Goal: Task Accomplishment & Management: Use online tool/utility

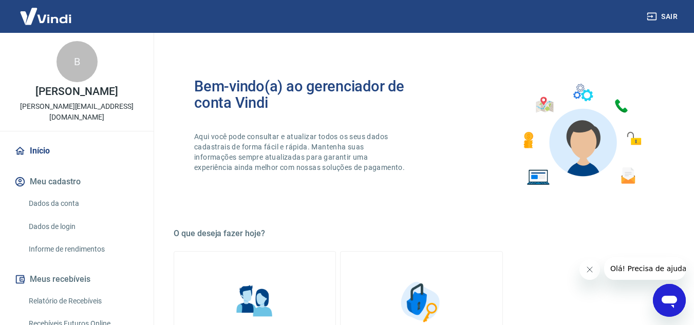
click at [655, 14] on icon "button" at bounding box center [652, 16] width 10 height 10
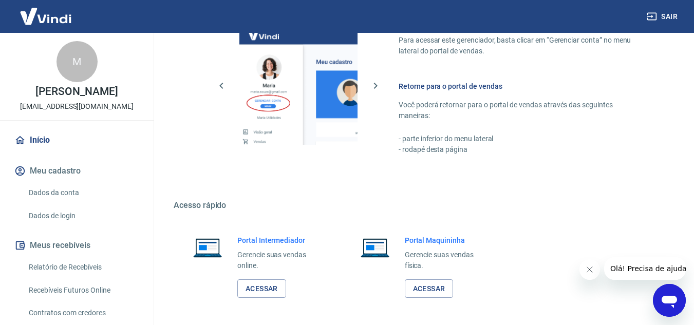
scroll to position [624, 0]
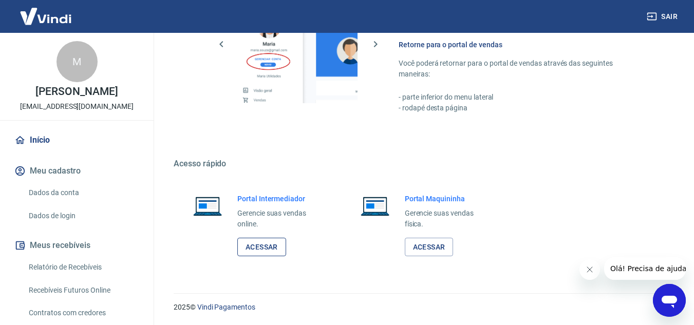
click at [264, 245] on link "Acessar" at bounding box center [261, 247] width 49 height 19
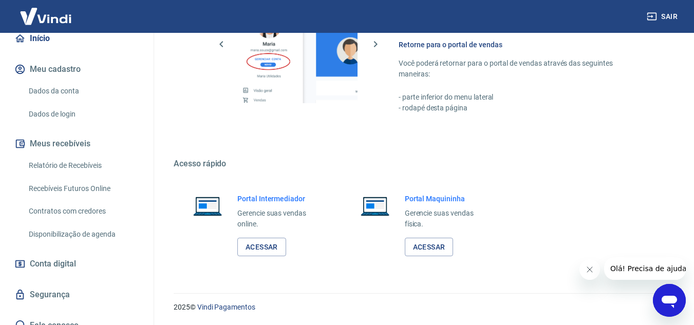
scroll to position [103, 0]
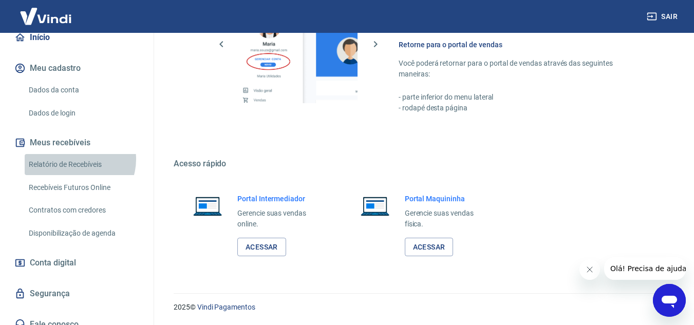
click at [75, 170] on link "Relatório de Recebíveis" at bounding box center [83, 164] width 117 height 21
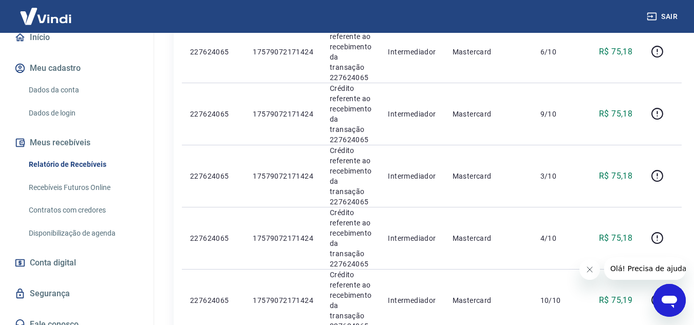
scroll to position [976, 0]
